Goal: Transaction & Acquisition: Purchase product/service

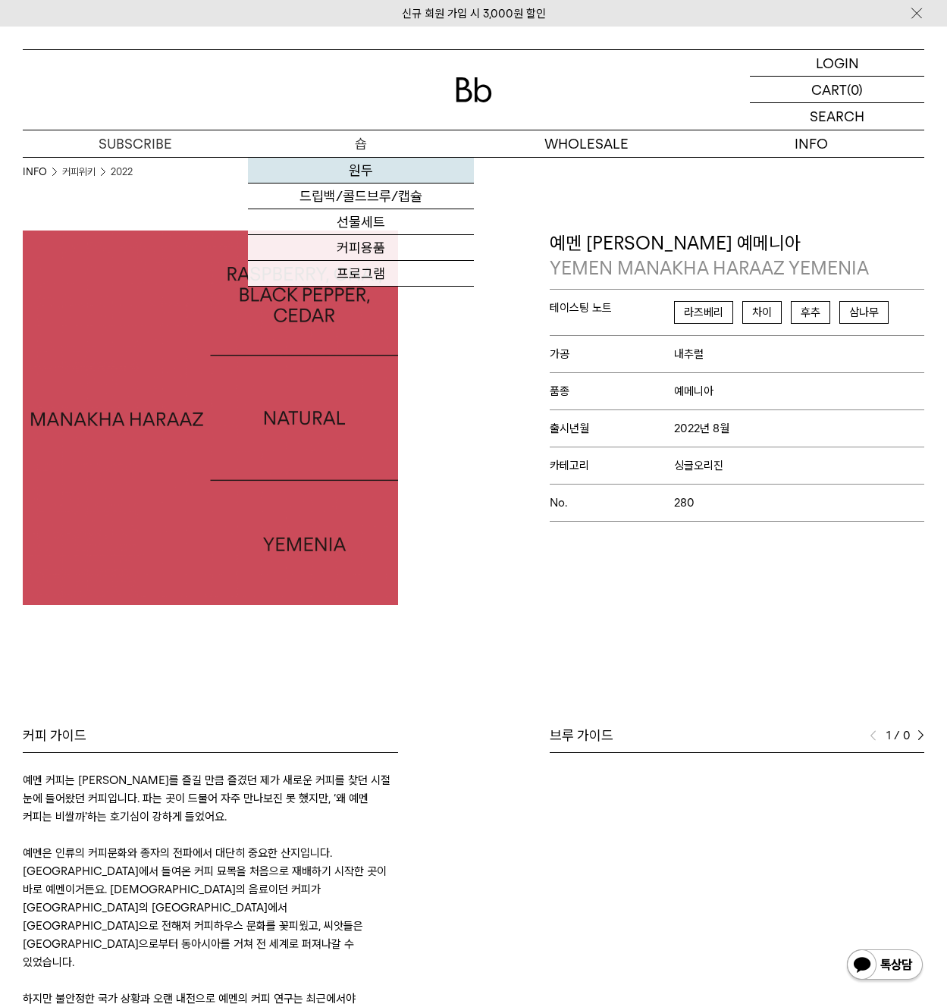
click at [364, 179] on link "원두" at bounding box center [360, 171] width 225 height 26
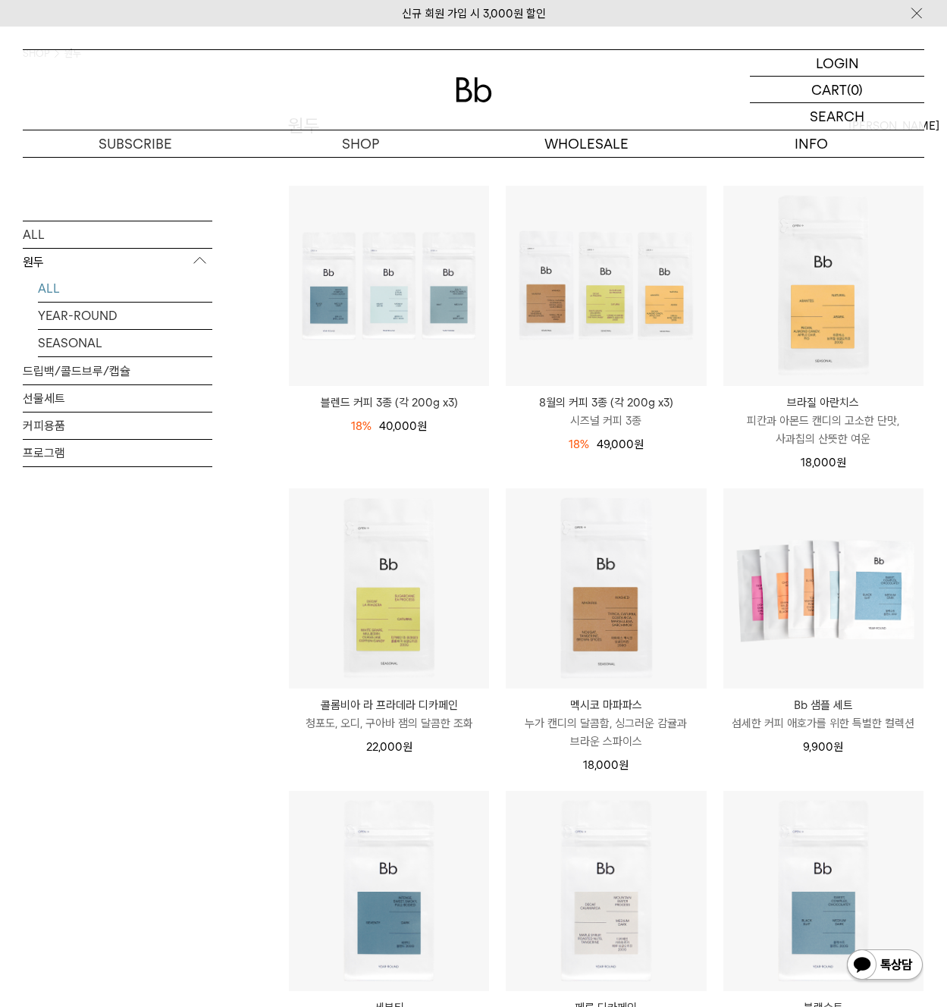
scroll to position [627, 0]
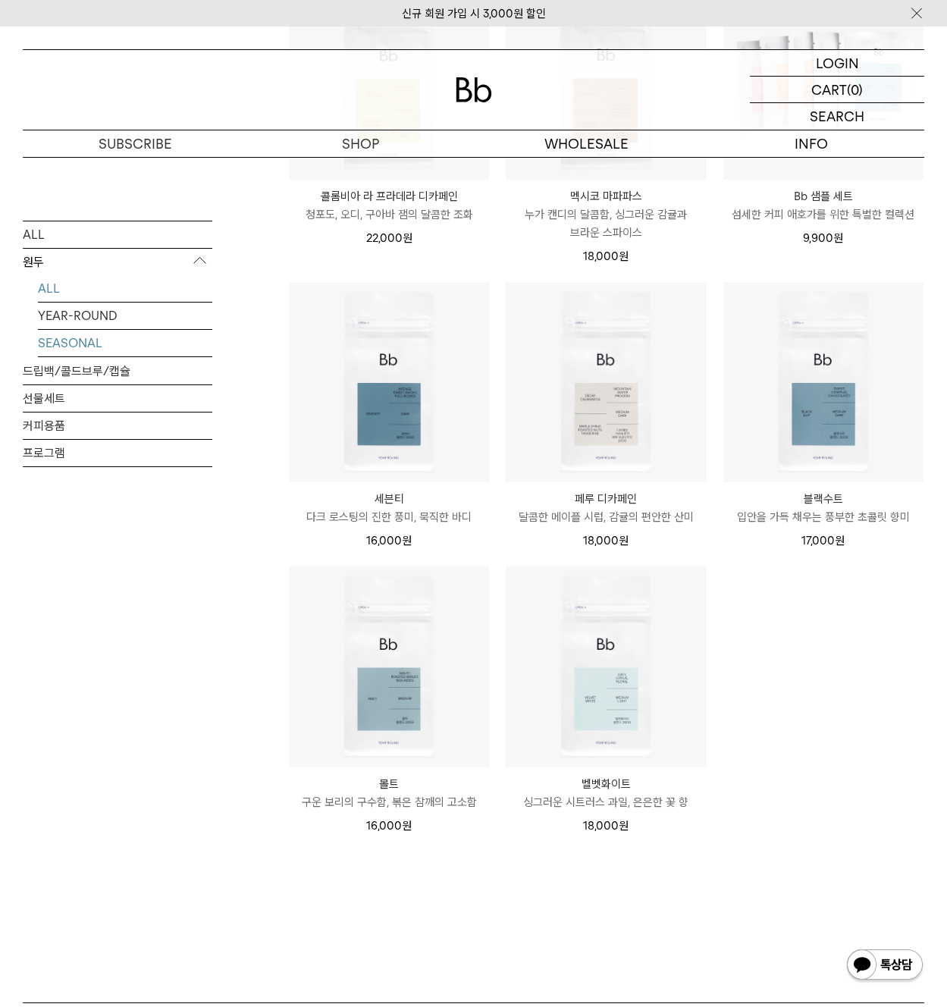
click at [71, 341] on link "SEASONAL" at bounding box center [125, 342] width 174 height 27
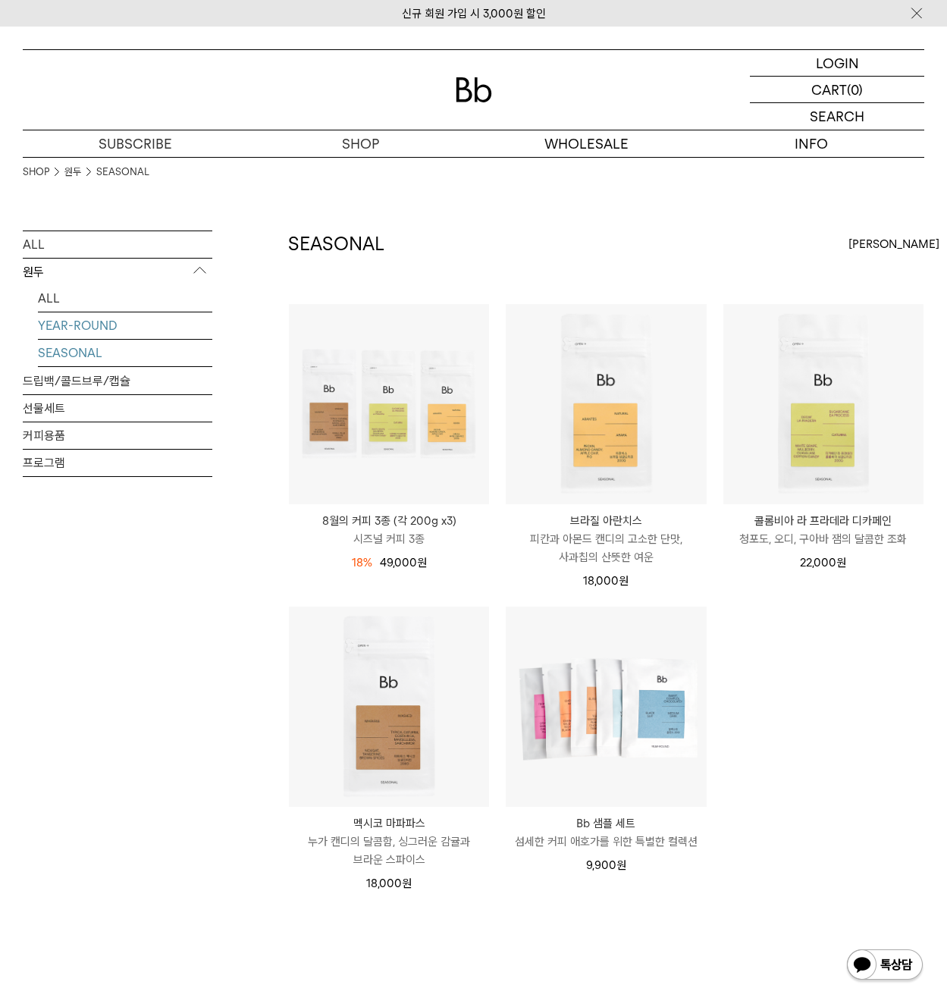
click at [93, 325] on link "YEAR-ROUND" at bounding box center [125, 325] width 174 height 27
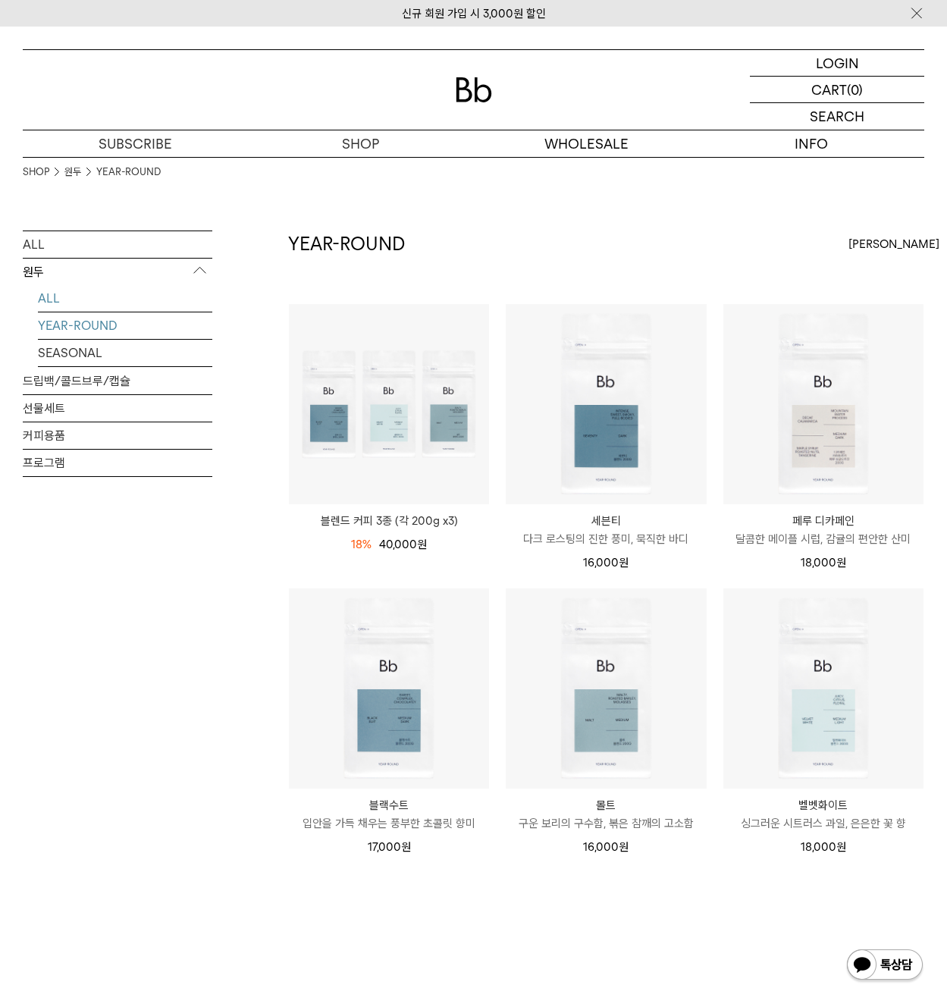
click at [83, 293] on link "ALL" at bounding box center [125, 298] width 174 height 27
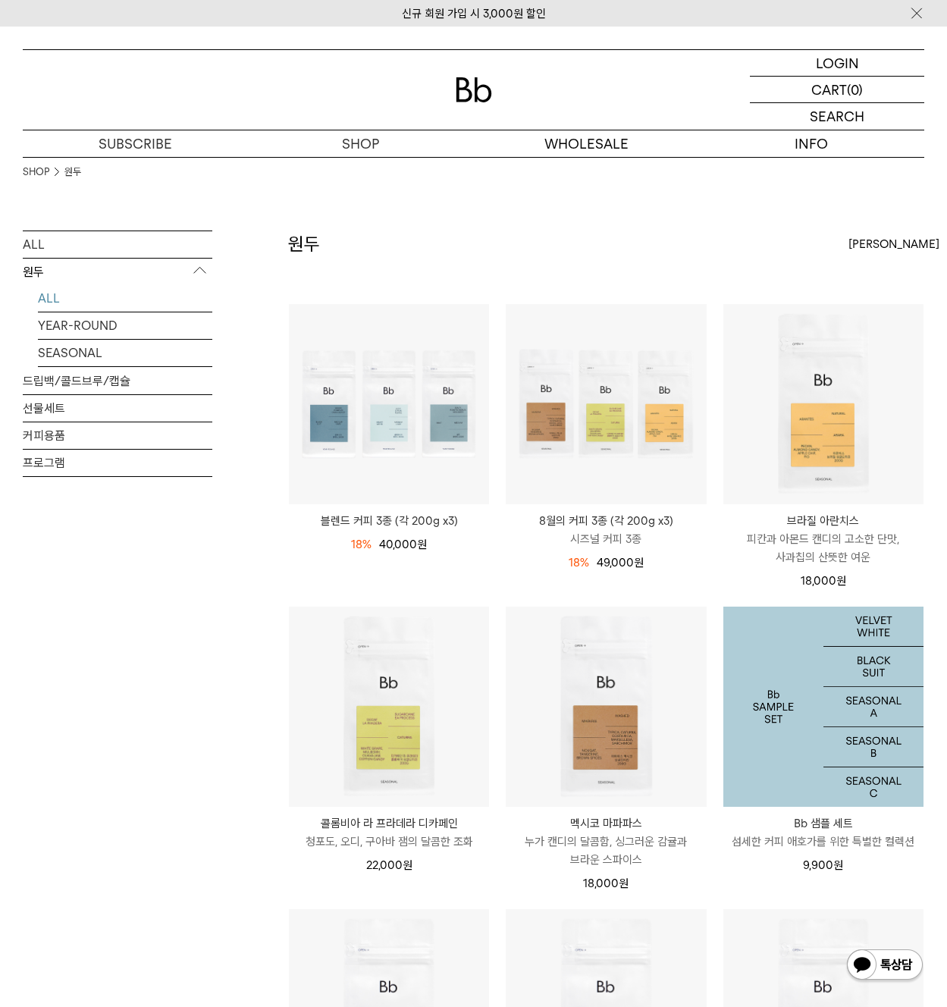
click at [781, 735] on img at bounding box center [823, 706] width 200 height 200
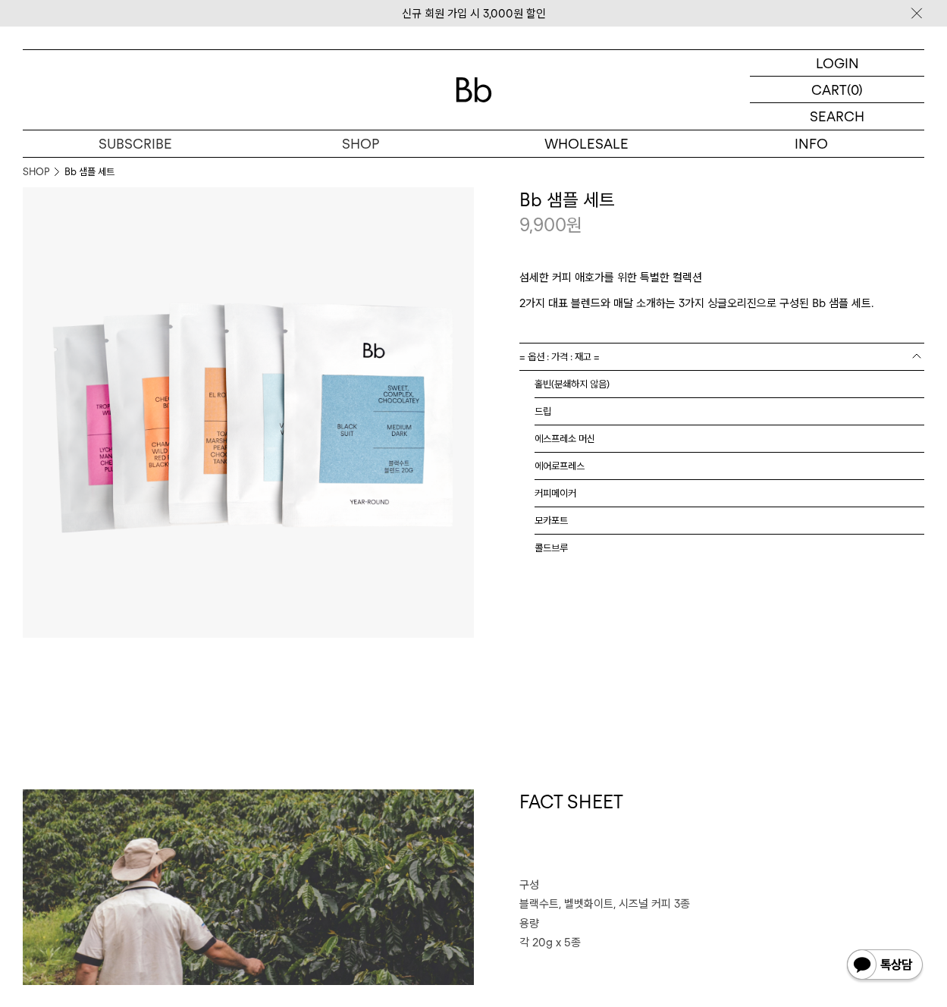
click at [622, 363] on link "= 옵션 : 가격 : 재고 =" at bounding box center [722, 356] width 406 height 27
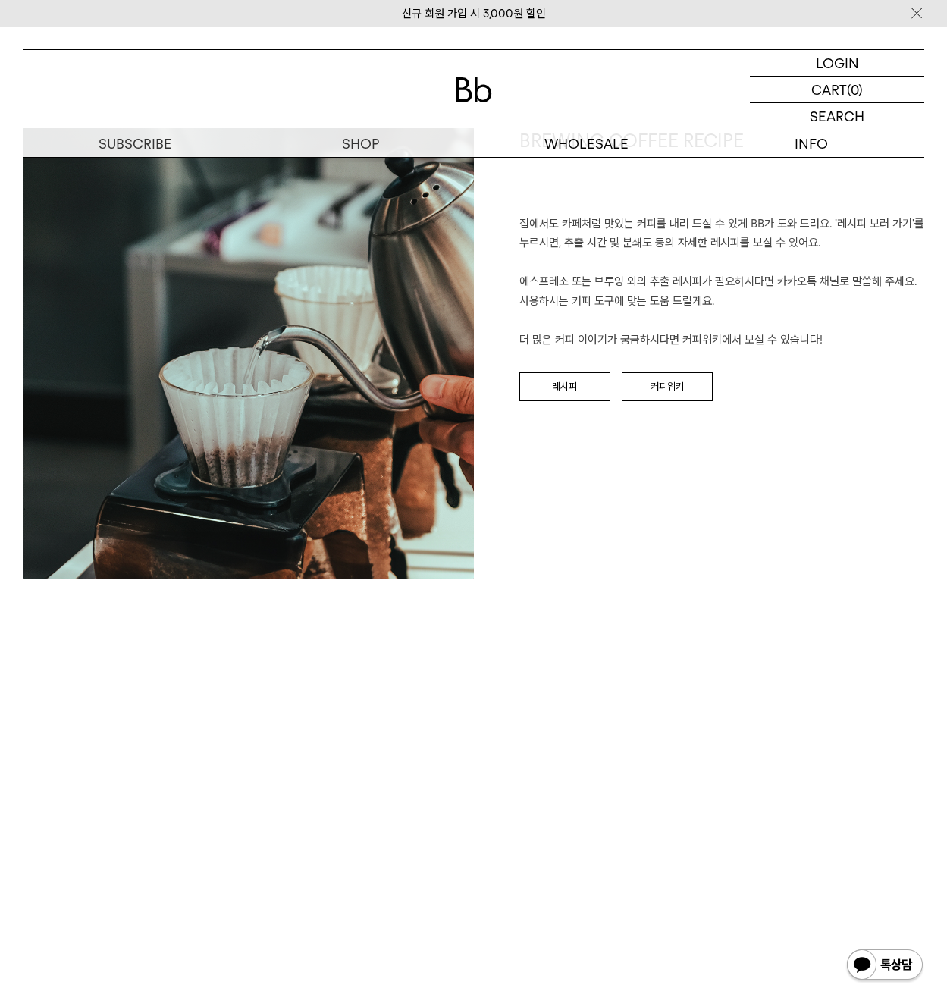
scroll to position [1119, 0]
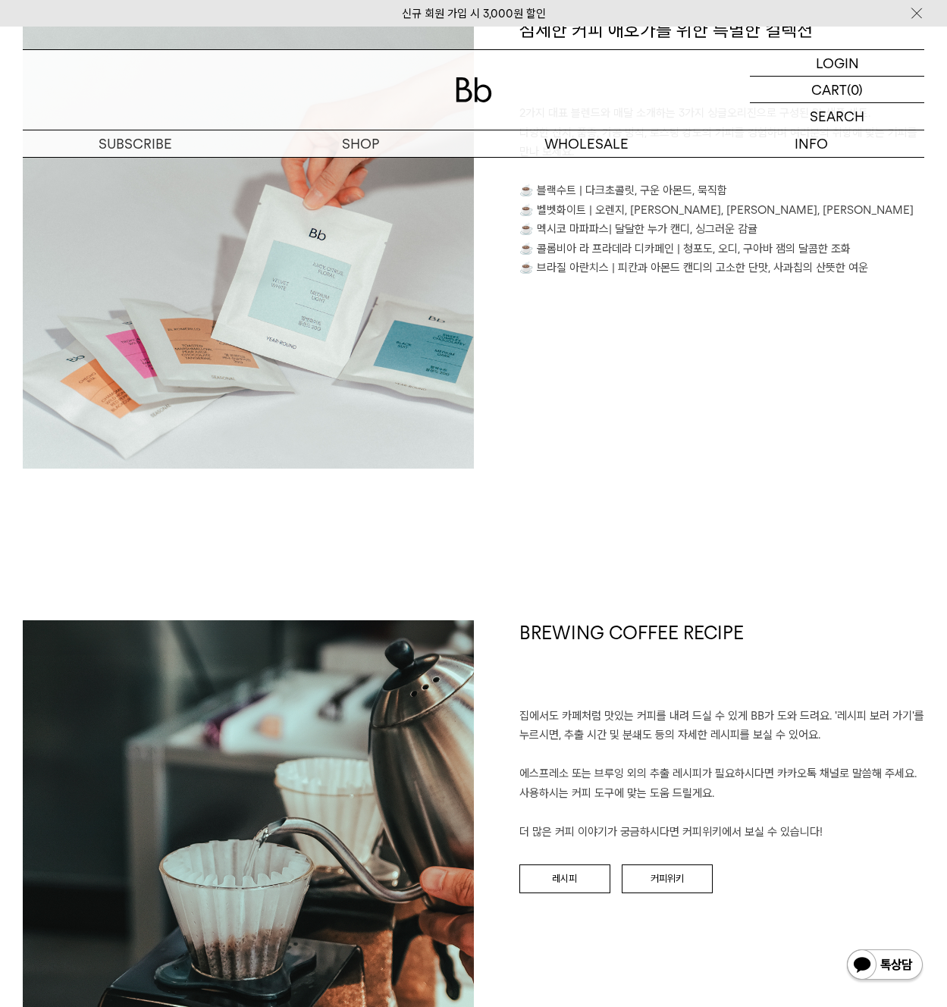
drag, startPoint x: 894, startPoint y: 266, endPoint x: 472, endPoint y: 143, distance: 439.9
click at [474, 144] on div "신규 회원 가입 시 3,000원 할인 LOGIN 로그인 LOGIN 로그인 CART 장바구니 (0) SEARCH 검색 검색폼 ** 추천상품" at bounding box center [473, 970] width 947 height 4124
